Goal: Find contact information: Find contact information

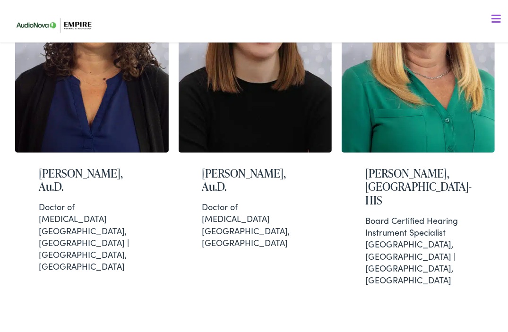
scroll to position [2536, 0]
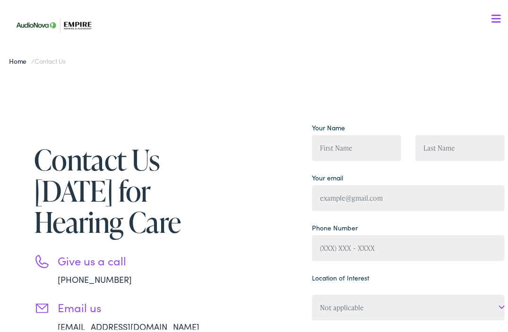
click at [492, 14] on div at bounding box center [496, 16] width 9 height 9
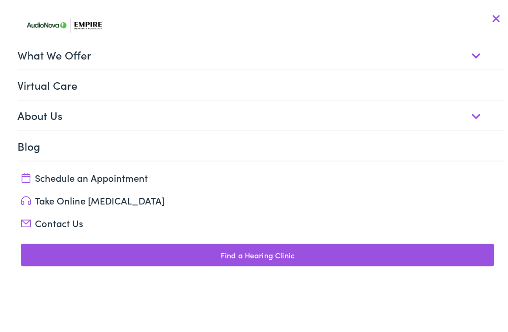
click at [111, 115] on link "About Us" at bounding box center [261, 112] width 488 height 29
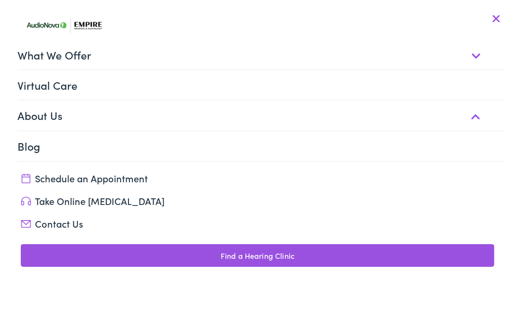
click at [77, 161] on link "Meet the Team" at bounding box center [257, 162] width 495 height 23
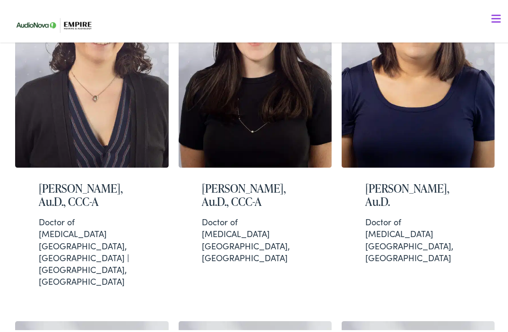
scroll to position [1527, 0]
